Goal: Task Accomplishment & Management: Use online tool/utility

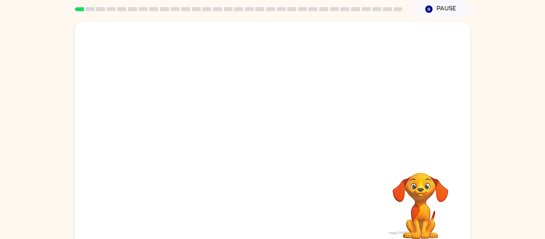
scroll to position [30, 0]
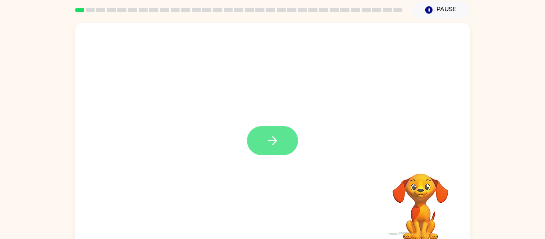
click at [253, 146] on button "button" at bounding box center [272, 140] width 51 height 29
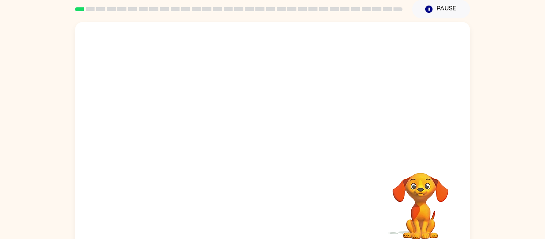
scroll to position [30, 0]
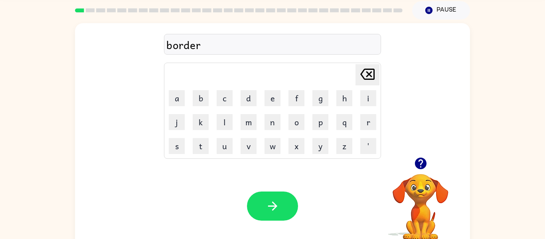
click at [268, 204] on icon "button" at bounding box center [273, 206] width 14 height 14
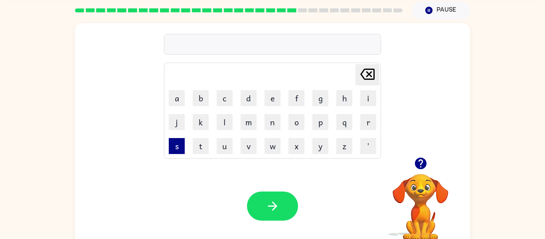
drag, startPoint x: 172, startPoint y: 141, endPoint x: 176, endPoint y: 139, distance: 5.0
click at [173, 140] on button "s" at bounding box center [177, 146] width 16 height 16
click at [273, 99] on button "e" at bounding box center [273, 98] width 16 height 16
click at [271, 126] on button "n" at bounding box center [273, 122] width 16 height 16
click at [207, 146] on button "t" at bounding box center [201, 146] width 16 height 16
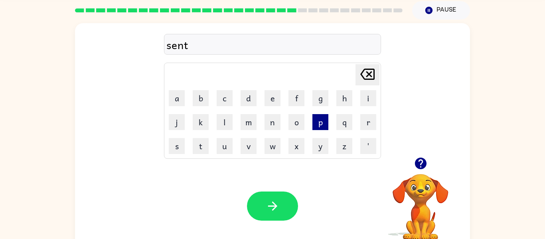
click at [319, 125] on button "p" at bounding box center [321, 122] width 16 height 16
click at [271, 99] on button "e" at bounding box center [273, 98] width 16 height 16
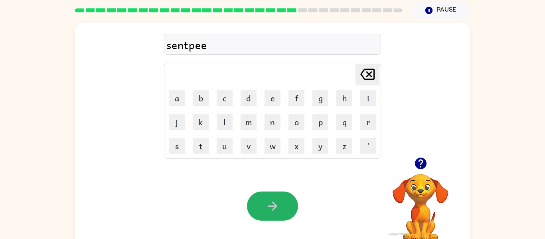
click at [276, 211] on icon "button" at bounding box center [273, 206] width 14 height 14
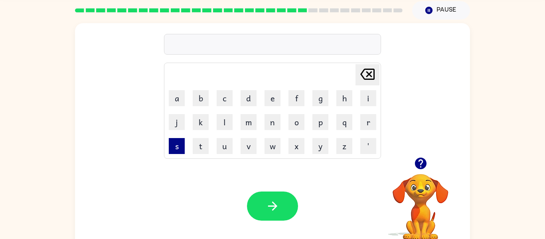
click at [169, 147] on button "s" at bounding box center [177, 146] width 16 height 16
click at [268, 105] on button "e" at bounding box center [273, 98] width 16 height 16
click at [172, 144] on button "s" at bounding box center [177, 146] width 16 height 16
click at [203, 147] on button "t" at bounding box center [201, 146] width 16 height 16
click at [171, 97] on button "a" at bounding box center [177, 98] width 16 height 16
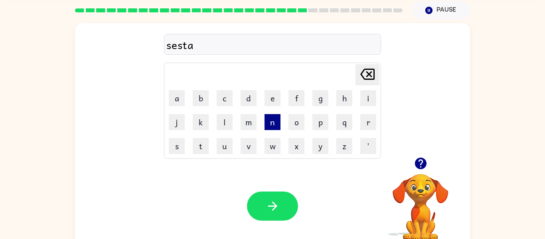
click at [275, 121] on button "n" at bounding box center [273, 122] width 16 height 16
click at [259, 208] on button "button" at bounding box center [272, 206] width 51 height 29
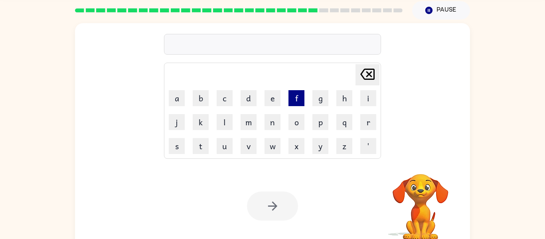
click at [294, 99] on button "f" at bounding box center [297, 98] width 16 height 16
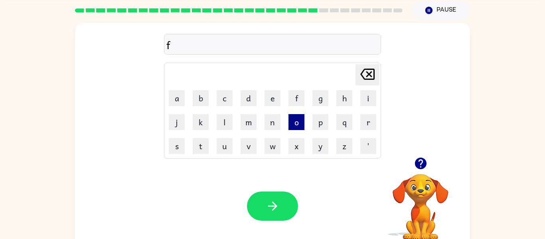
click at [293, 121] on button "o" at bounding box center [297, 122] width 16 height 16
click at [360, 122] on td "r" at bounding box center [368, 122] width 23 height 23
click at [370, 123] on button "r" at bounding box center [368, 122] width 16 height 16
click at [272, 98] on button "e" at bounding box center [273, 98] width 16 height 16
click at [273, 139] on button "w" at bounding box center [273, 146] width 16 height 16
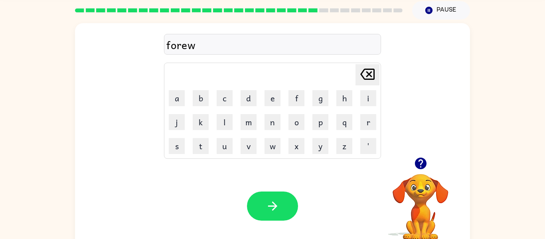
drag, startPoint x: 298, startPoint y: 125, endPoint x: 281, endPoint y: 115, distance: 19.3
click at [297, 124] on button "o" at bounding box center [297, 122] width 16 height 16
drag, startPoint x: 362, startPoint y: 119, endPoint x: 318, endPoint y: 103, distance: 46.2
click at [362, 119] on button "r" at bounding box center [368, 122] width 16 height 16
drag, startPoint x: 251, startPoint y: 99, endPoint x: 257, endPoint y: 105, distance: 8.5
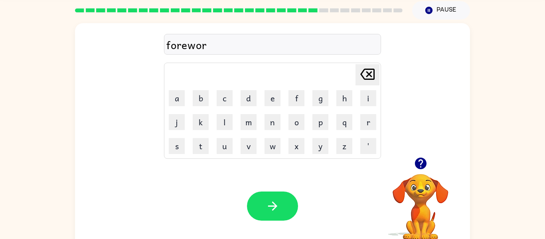
click at [251, 100] on button "d" at bounding box center [249, 98] width 16 height 16
click at [267, 202] on icon "button" at bounding box center [273, 206] width 14 height 14
drag, startPoint x: 374, startPoint y: 123, endPoint x: 368, endPoint y: 116, distance: 9.1
click at [372, 119] on button "r" at bounding box center [368, 122] width 16 height 16
click at [264, 95] on td "e" at bounding box center [272, 98] width 23 height 23
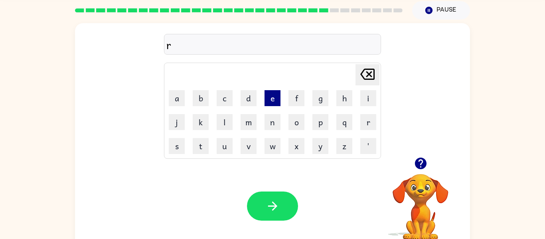
click at [270, 94] on button "e" at bounding box center [273, 98] width 16 height 16
click at [217, 123] on button "l" at bounding box center [225, 122] width 16 height 16
click at [179, 96] on button "a" at bounding box center [177, 98] width 16 height 16
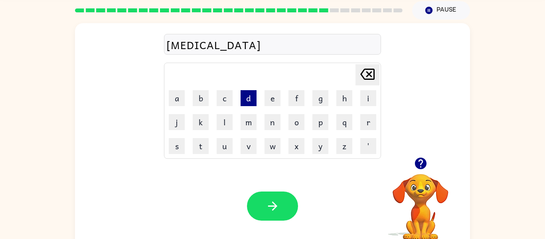
click at [243, 104] on button "d" at bounding box center [249, 98] width 16 height 16
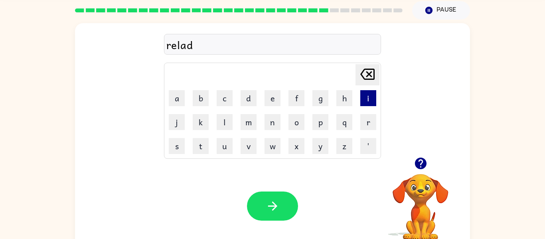
click at [368, 99] on button "i" at bounding box center [368, 98] width 16 height 16
click at [247, 95] on button "d" at bounding box center [249, 98] width 16 height 16
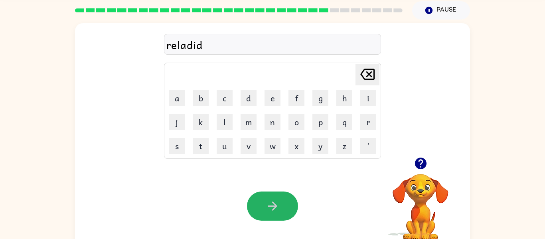
click at [275, 204] on icon "button" at bounding box center [273, 206] width 14 height 14
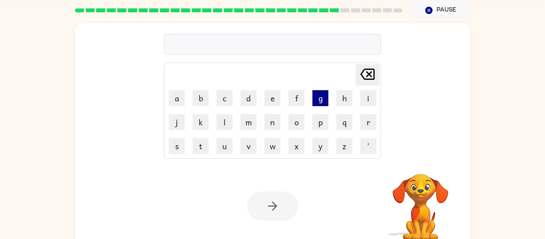
click at [320, 99] on button "g" at bounding box center [321, 98] width 16 height 16
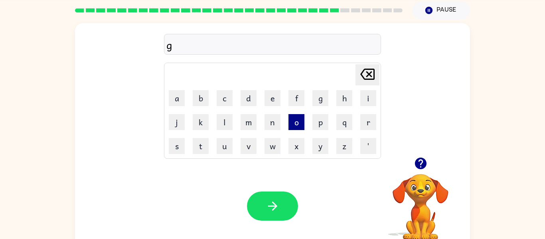
click at [292, 119] on button "o" at bounding box center [297, 122] width 16 height 16
click at [243, 116] on button "m" at bounding box center [249, 122] width 16 height 16
click at [229, 119] on button "l" at bounding box center [225, 122] width 16 height 16
click at [366, 102] on button "i" at bounding box center [368, 98] width 16 height 16
drag, startPoint x: 263, startPoint y: 115, endPoint x: 264, endPoint y: 120, distance: 5.3
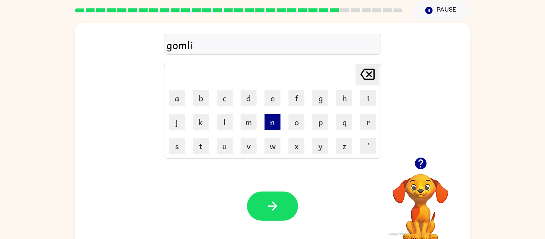
click at [263, 116] on td "n" at bounding box center [272, 122] width 23 height 23
click at [265, 119] on button "n" at bounding box center [273, 122] width 16 height 16
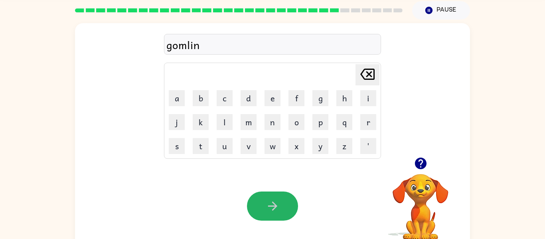
drag, startPoint x: 264, startPoint y: 207, endPoint x: 261, endPoint y: 202, distance: 5.4
click at [264, 206] on button "button" at bounding box center [272, 206] width 51 height 29
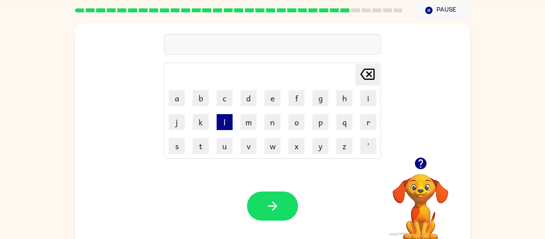
click at [227, 121] on button "l" at bounding box center [225, 122] width 16 height 16
click at [300, 125] on button "o" at bounding box center [297, 122] width 16 height 16
click at [193, 89] on td "b" at bounding box center [200, 98] width 23 height 23
click at [271, 101] on button "e" at bounding box center [273, 98] width 16 height 16
click at [359, 123] on td "r" at bounding box center [368, 122] width 23 height 23
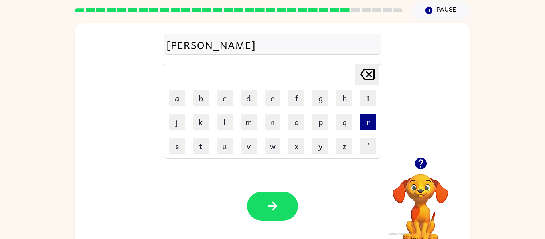
click at [363, 121] on button "r" at bounding box center [368, 122] width 16 height 16
click at [201, 125] on button "k" at bounding box center [201, 122] width 16 height 16
drag, startPoint x: 368, startPoint y: 69, endPoint x: 359, endPoint y: 72, distance: 9.1
click at [364, 69] on icon "[PERSON_NAME] last character input" at bounding box center [367, 74] width 19 height 19
click at [180, 121] on button "j" at bounding box center [177, 122] width 16 height 16
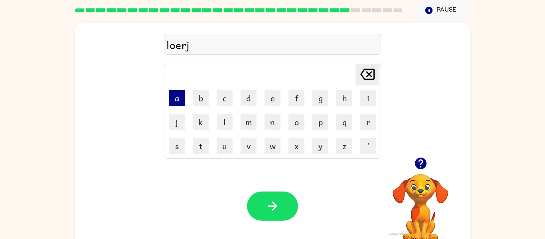
click at [172, 93] on button "a" at bounding box center [177, 98] width 16 height 16
click at [205, 121] on button "k" at bounding box center [201, 122] width 16 height 16
click at [273, 97] on button "e" at bounding box center [273, 98] width 16 height 16
click at [366, 75] on icon "[PERSON_NAME] last character input" at bounding box center [367, 74] width 19 height 19
drag, startPoint x: 365, startPoint y: 77, endPoint x: 352, endPoint y: 91, distance: 19.8
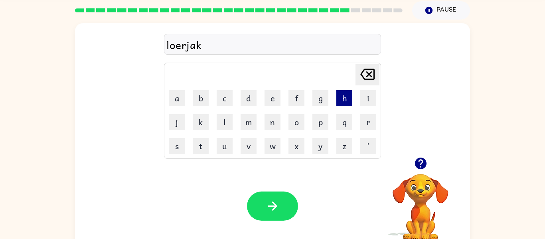
click at [365, 77] on icon "[PERSON_NAME] last character input" at bounding box center [367, 74] width 19 height 19
drag, startPoint x: 221, startPoint y: 98, endPoint x: 214, endPoint y: 104, distance: 9.0
click at [217, 102] on button "c" at bounding box center [225, 98] width 16 height 16
click at [193, 115] on button "k" at bounding box center [201, 122] width 16 height 16
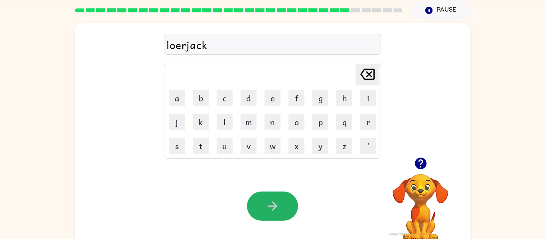
drag, startPoint x: 247, startPoint y: 203, endPoint x: 247, endPoint y: 218, distance: 14.8
click at [247, 205] on button "button" at bounding box center [272, 206] width 51 height 29
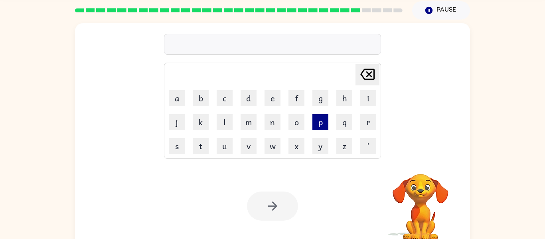
click at [319, 121] on button "p" at bounding box center [321, 122] width 16 height 16
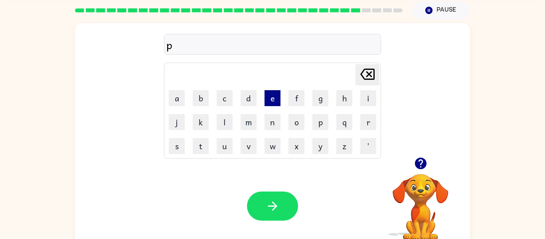
click at [276, 99] on button "e" at bounding box center [273, 98] width 16 height 16
click at [366, 121] on button "r" at bounding box center [368, 122] width 16 height 16
click at [174, 138] on td "s" at bounding box center [176, 145] width 23 height 23
click at [275, 99] on button "e" at bounding box center [273, 98] width 16 height 16
click at [370, 76] on icon at bounding box center [367, 74] width 14 height 11
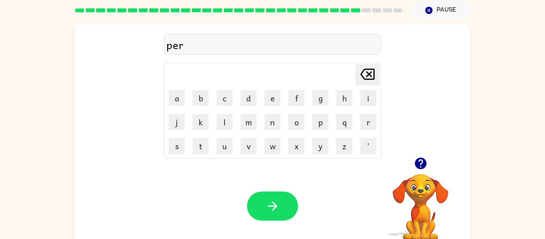
click at [370, 77] on icon "[PERSON_NAME] last character input" at bounding box center [367, 74] width 19 height 19
drag, startPoint x: 179, startPoint y: 143, endPoint x: 182, endPoint y: 136, distance: 7.1
click at [179, 143] on button "s" at bounding box center [177, 146] width 16 height 16
click at [275, 104] on button "e" at bounding box center [273, 98] width 16 height 16
click at [276, 210] on icon "button" at bounding box center [273, 206] width 14 height 14
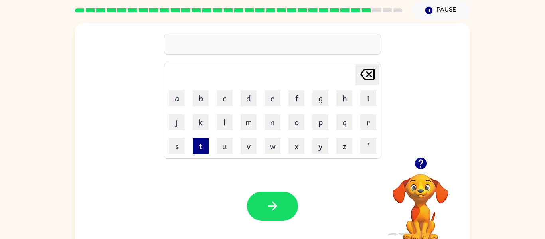
click at [200, 142] on button "t" at bounding box center [201, 146] width 16 height 16
click at [345, 97] on button "h" at bounding box center [344, 98] width 16 height 16
click at [361, 100] on button "i" at bounding box center [368, 98] width 16 height 16
click at [274, 123] on button "n" at bounding box center [273, 122] width 16 height 16
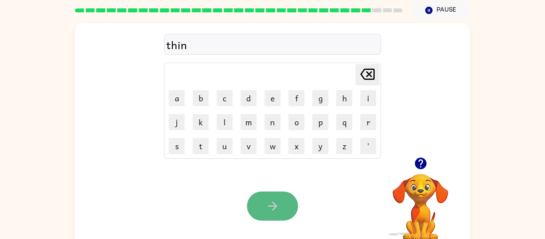
click at [281, 214] on button "button" at bounding box center [272, 206] width 51 height 29
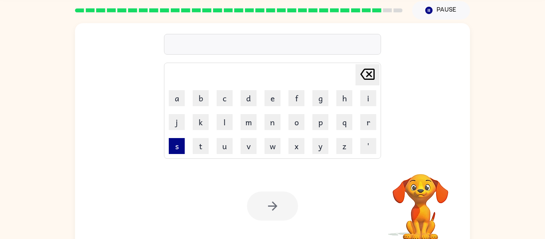
click at [171, 147] on button "s" at bounding box center [177, 146] width 16 height 16
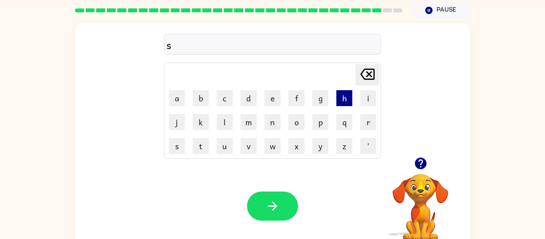
click at [352, 98] on button "h" at bounding box center [344, 98] width 16 height 16
click at [228, 118] on button "l" at bounding box center [225, 122] width 16 height 16
drag, startPoint x: 362, startPoint y: 97, endPoint x: 347, endPoint y: 112, distance: 21.2
click at [358, 101] on td "i" at bounding box center [368, 98] width 23 height 23
click at [251, 148] on button "v" at bounding box center [249, 146] width 16 height 16
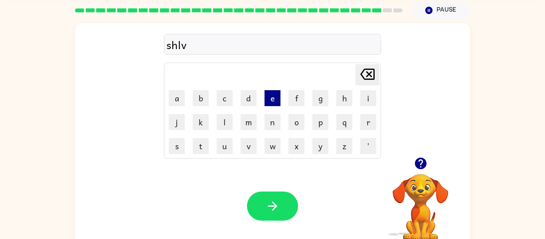
click at [273, 102] on button "e" at bounding box center [273, 98] width 16 height 16
click at [266, 144] on button "w" at bounding box center [273, 146] width 16 height 16
click at [251, 92] on button "d" at bounding box center [249, 98] width 16 height 16
click at [370, 75] on icon at bounding box center [367, 74] width 14 height 11
click at [270, 95] on button "e" at bounding box center [273, 98] width 16 height 16
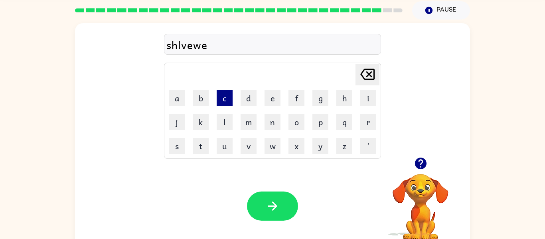
drag, startPoint x: 170, startPoint y: 103, endPoint x: 221, endPoint y: 93, distance: 51.3
click at [174, 103] on button "a" at bounding box center [177, 98] width 16 height 16
click at [363, 121] on button "r" at bounding box center [368, 122] width 16 height 16
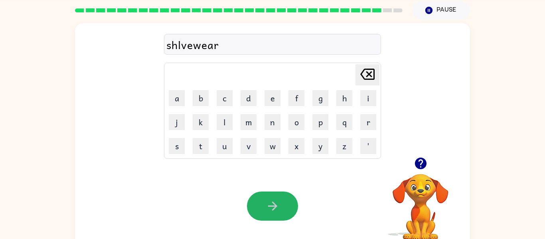
drag, startPoint x: 273, startPoint y: 210, endPoint x: 272, endPoint y: 238, distance: 28.0
click at [269, 218] on button "button" at bounding box center [272, 206] width 51 height 29
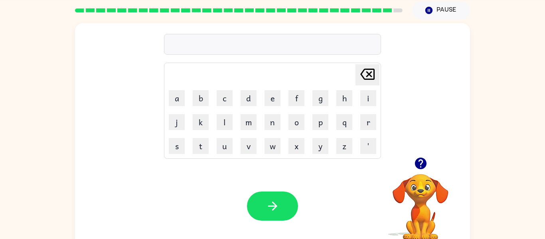
click at [420, 165] on icon "button" at bounding box center [421, 163] width 14 height 14
click at [219, 146] on button "u" at bounding box center [225, 146] width 16 height 16
click at [276, 116] on button "n" at bounding box center [273, 122] width 16 height 16
click at [178, 101] on button "a" at bounding box center [177, 98] width 16 height 16
click at [293, 102] on button "f" at bounding box center [297, 98] width 16 height 16
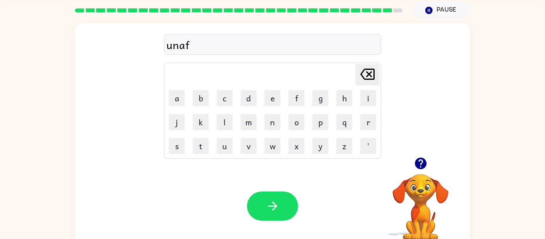
click at [170, 88] on td "a" at bounding box center [176, 98] width 23 height 23
drag, startPoint x: 174, startPoint y: 101, endPoint x: 181, endPoint y: 106, distance: 9.0
click at [177, 103] on button "a" at bounding box center [177, 98] width 16 height 16
drag, startPoint x: 250, startPoint y: 95, endPoint x: 237, endPoint y: 118, distance: 26.6
click at [249, 97] on button "d" at bounding box center [249, 98] width 16 height 16
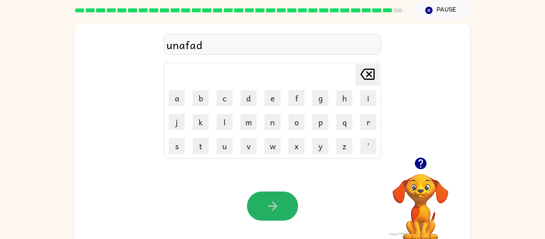
drag, startPoint x: 268, startPoint y: 206, endPoint x: 269, endPoint y: 201, distance: 5.3
click at [264, 205] on button "button" at bounding box center [272, 206] width 51 height 29
